Goal: Browse casually

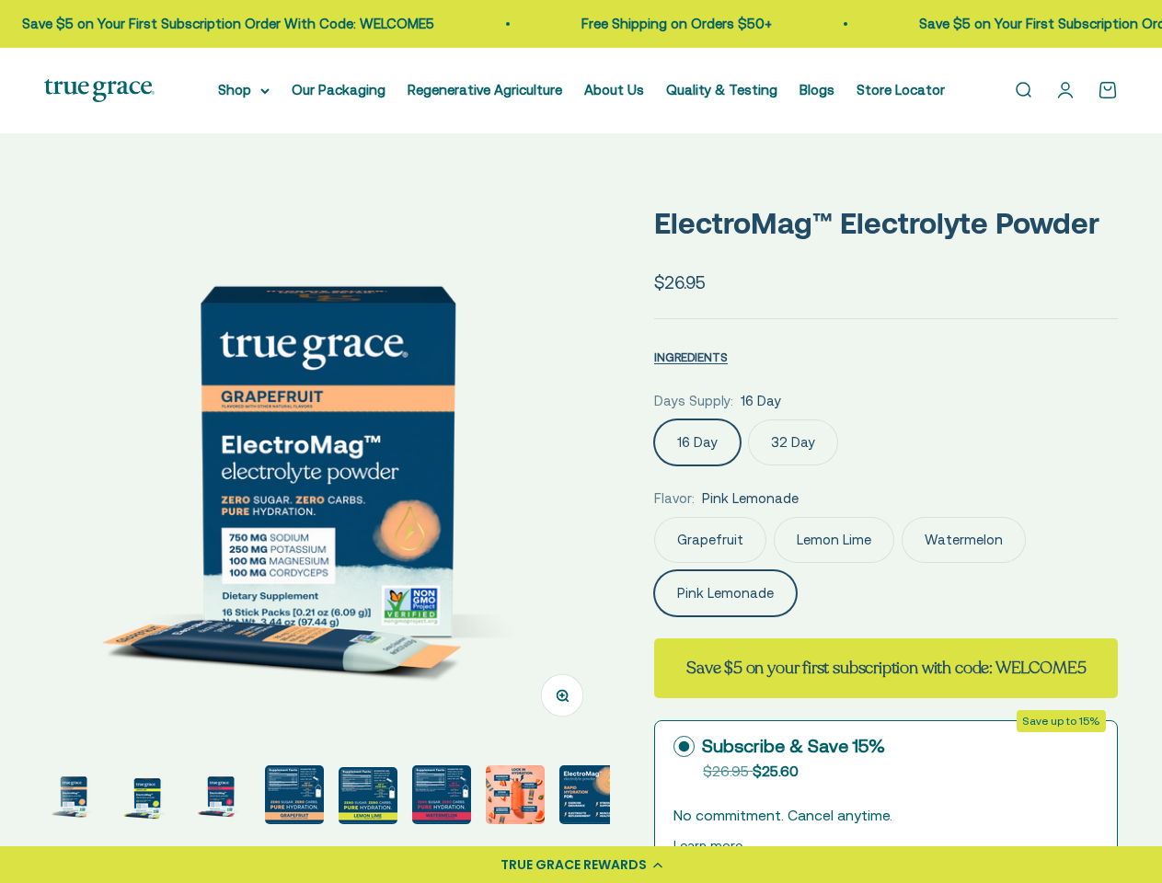
select select "3"
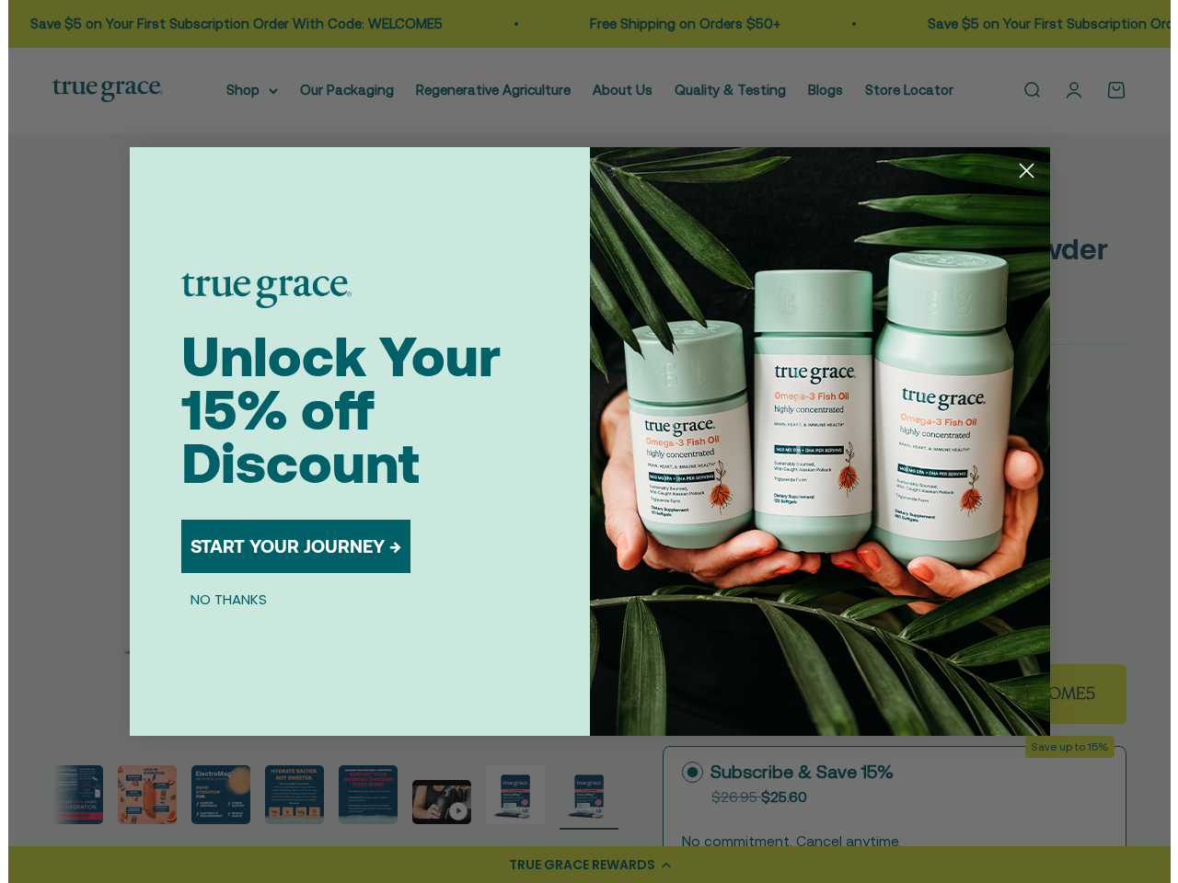
scroll to position [0, 367]
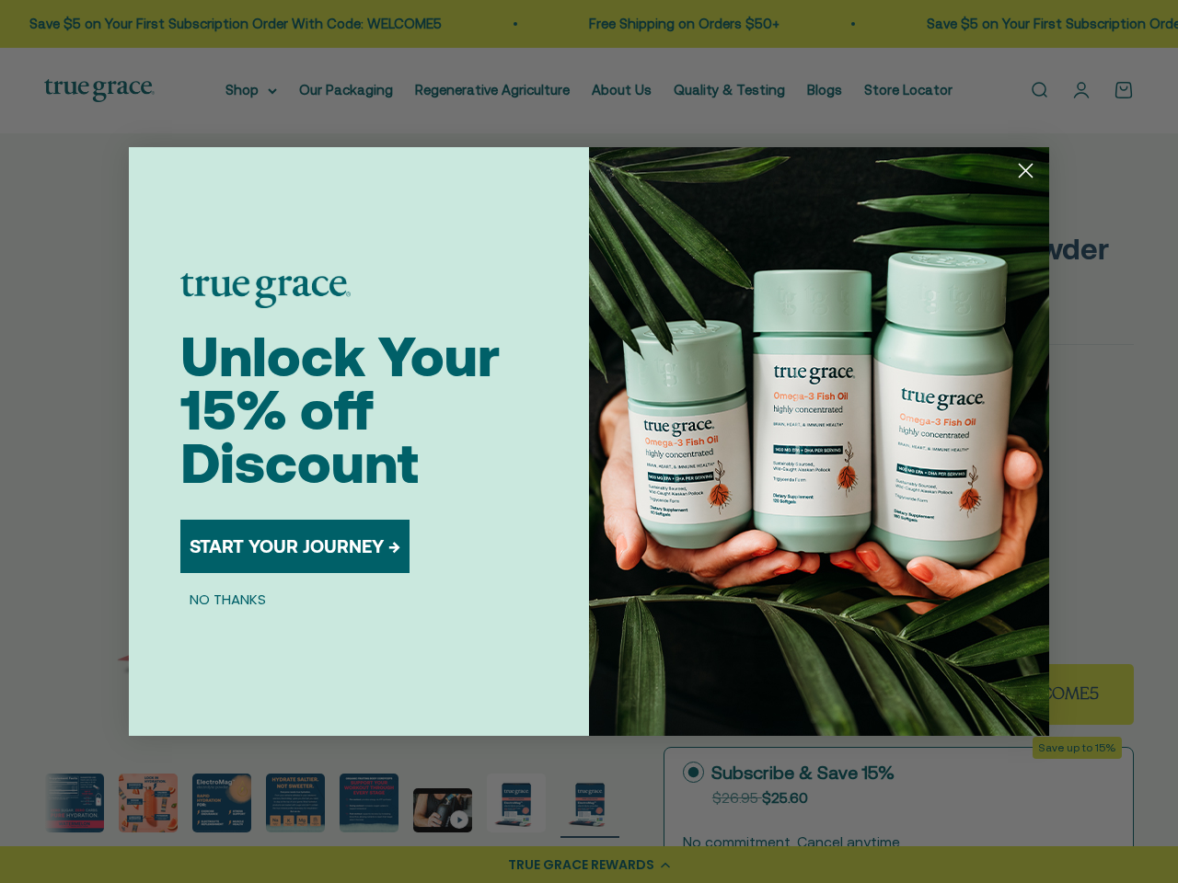
click at [589, 442] on img "POPUP Form" at bounding box center [819, 441] width 460 height 589
click at [1025, 170] on icon "Close dialog" at bounding box center [1026, 171] width 13 height 13
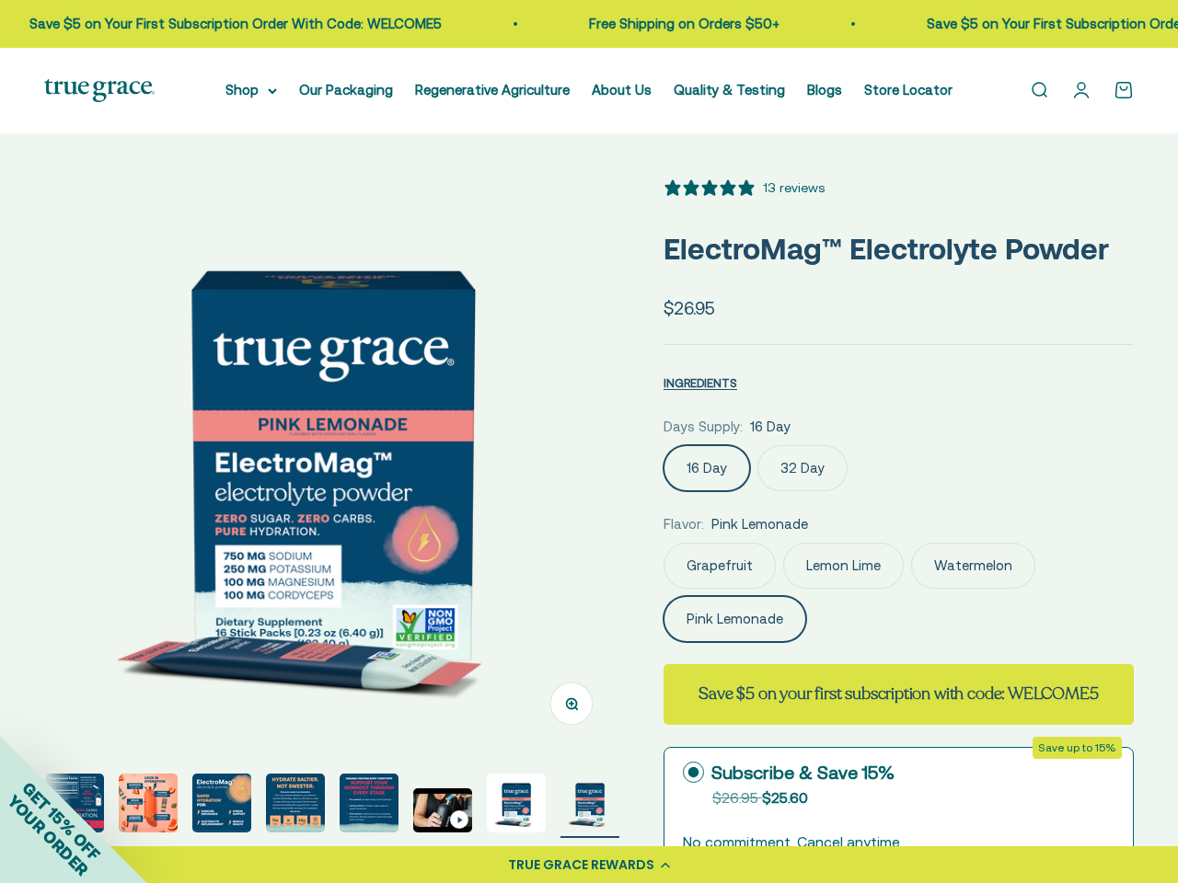
click at [295, 579] on button "START YOUR JOURNEY →" at bounding box center [294, 605] width 229 height 53
click at [227, 617] on p "By submitting this form, you consent to receive informational (e.g., order upda…" at bounding box center [359, 650] width 346 height 66
